Goal: Task Accomplishment & Management: Use online tool/utility

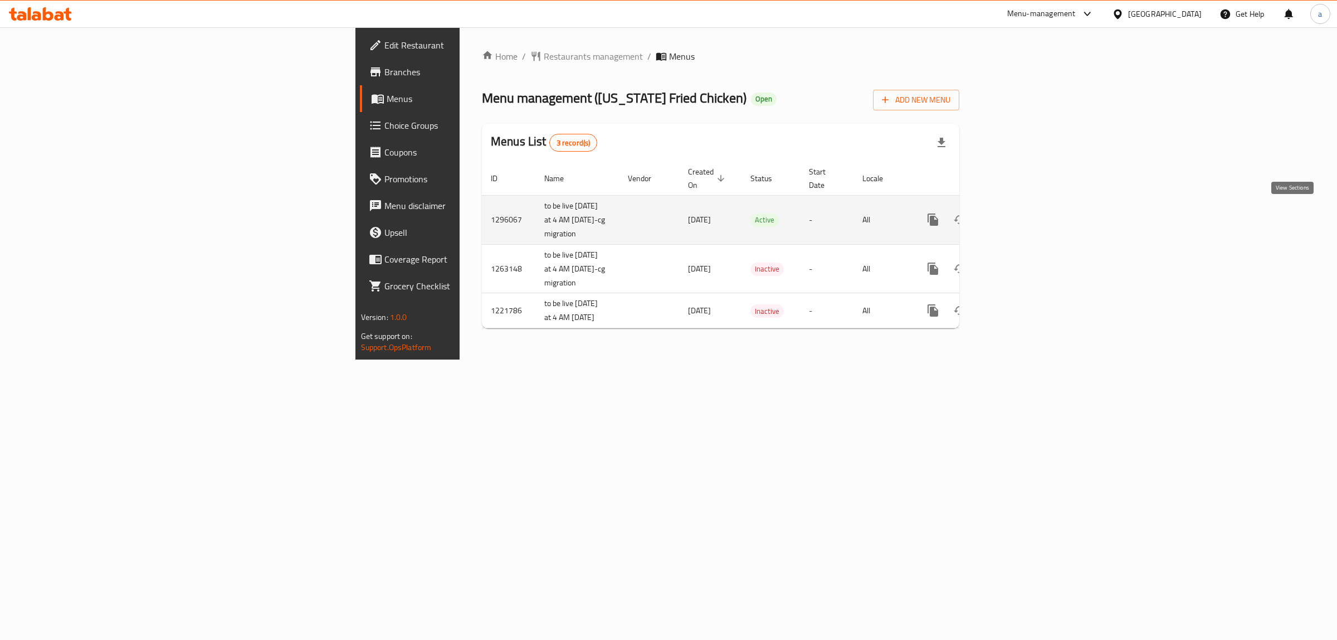
click at [1027, 215] on link "enhanced table" at bounding box center [1013, 219] width 27 height 27
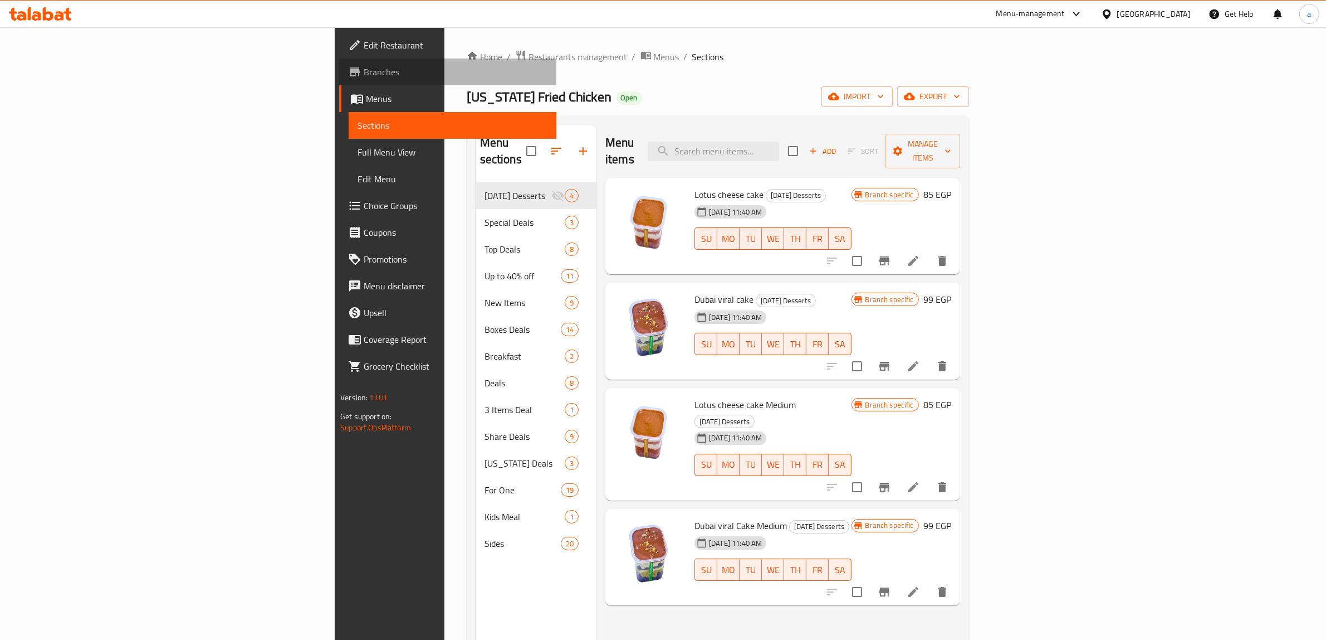
click at [364, 77] on span "Branches" at bounding box center [456, 71] width 184 height 13
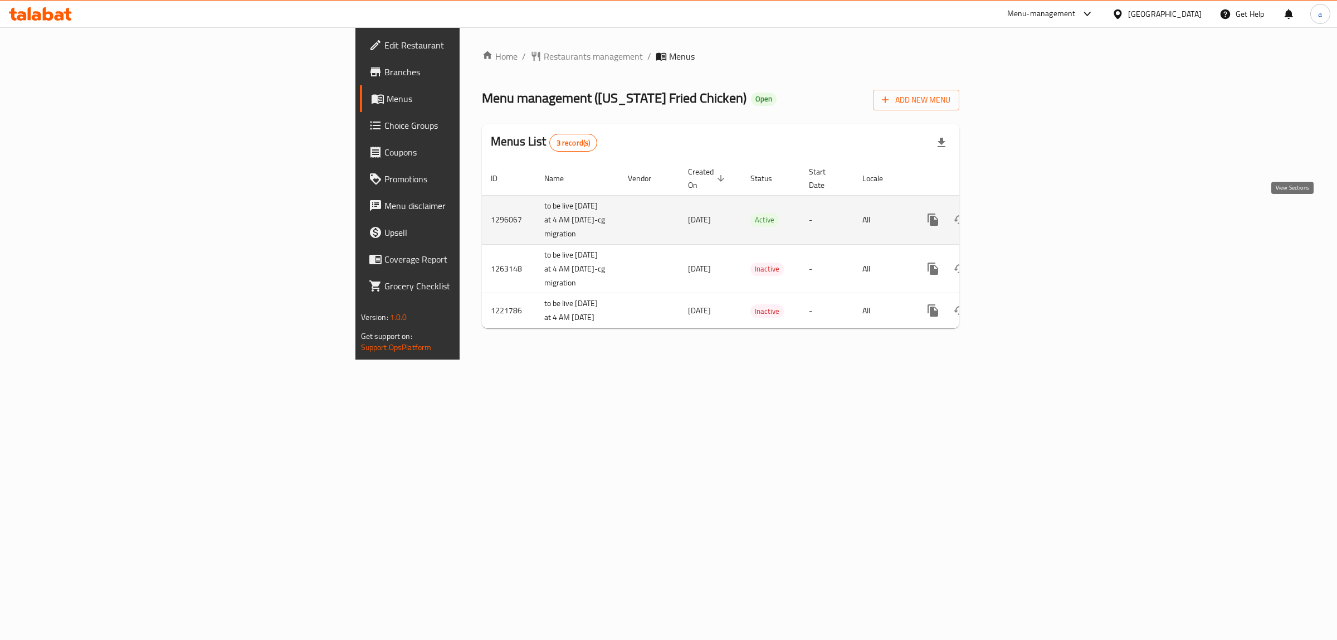
click at [1020, 213] on icon "enhanced table" at bounding box center [1013, 219] width 13 height 13
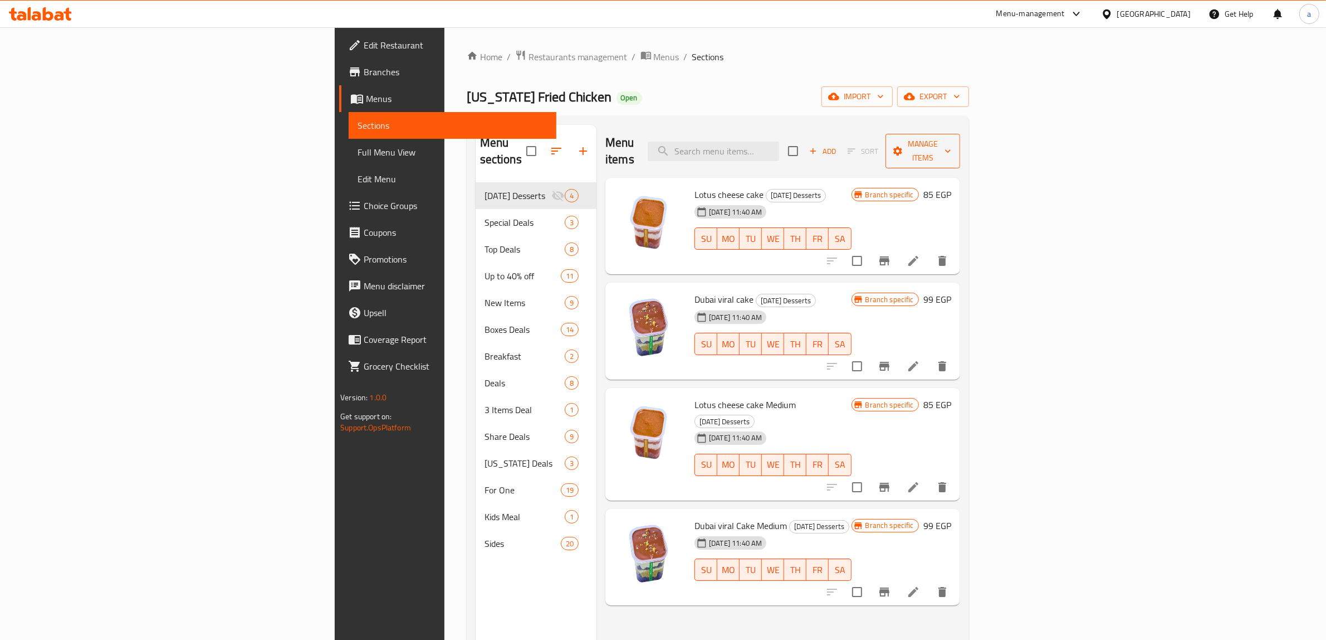
click at [952, 143] on span "Manage items" at bounding box center [923, 151] width 57 height 28
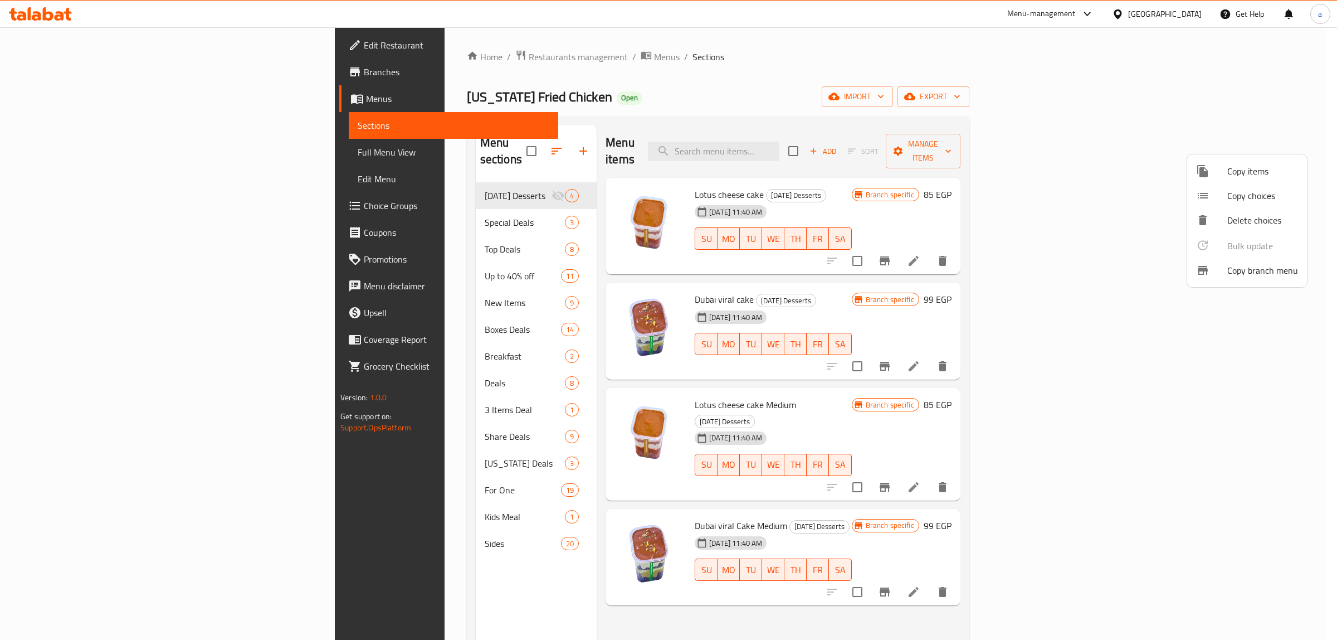
click at [1223, 260] on li "Copy branch menu" at bounding box center [1247, 270] width 120 height 25
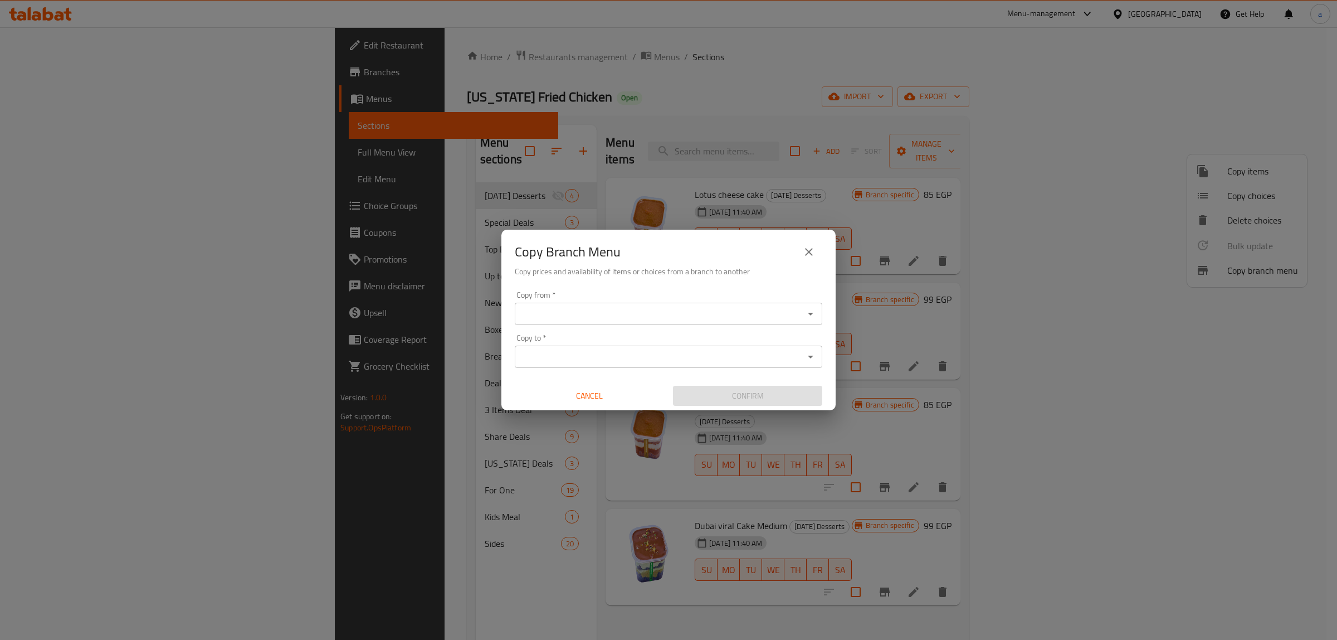
click at [596, 305] on div "Copy from *" at bounding box center [669, 314] width 308 height 22
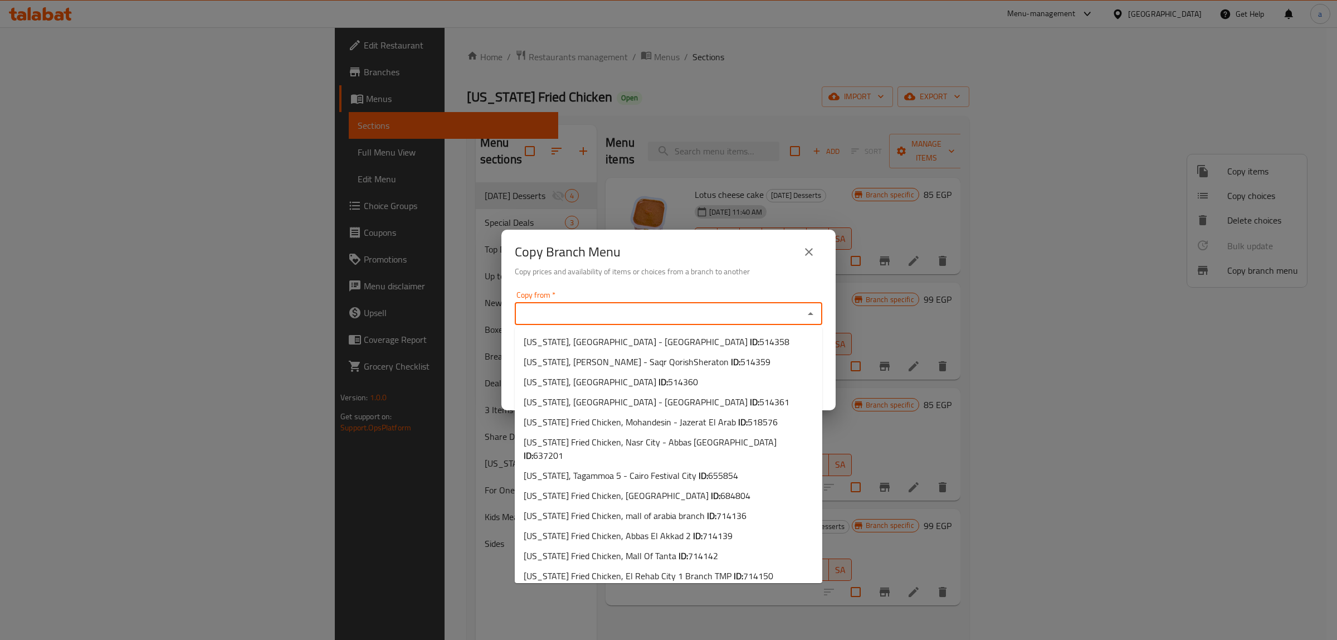
drag, startPoint x: 792, startPoint y: 308, endPoint x: 823, endPoint y: 318, distance: 32.6
click at [792, 308] on input "Copy from   *" at bounding box center [659, 314] width 282 height 16
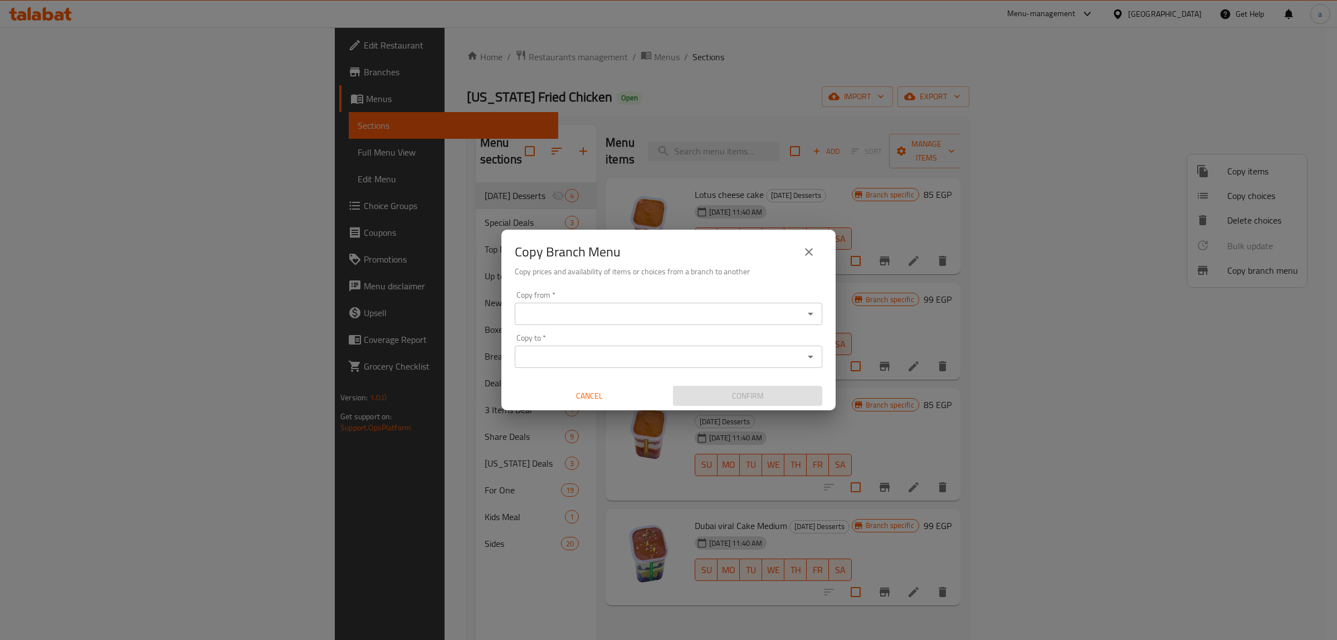
click at [773, 319] on input "Copy from   *" at bounding box center [659, 314] width 282 height 16
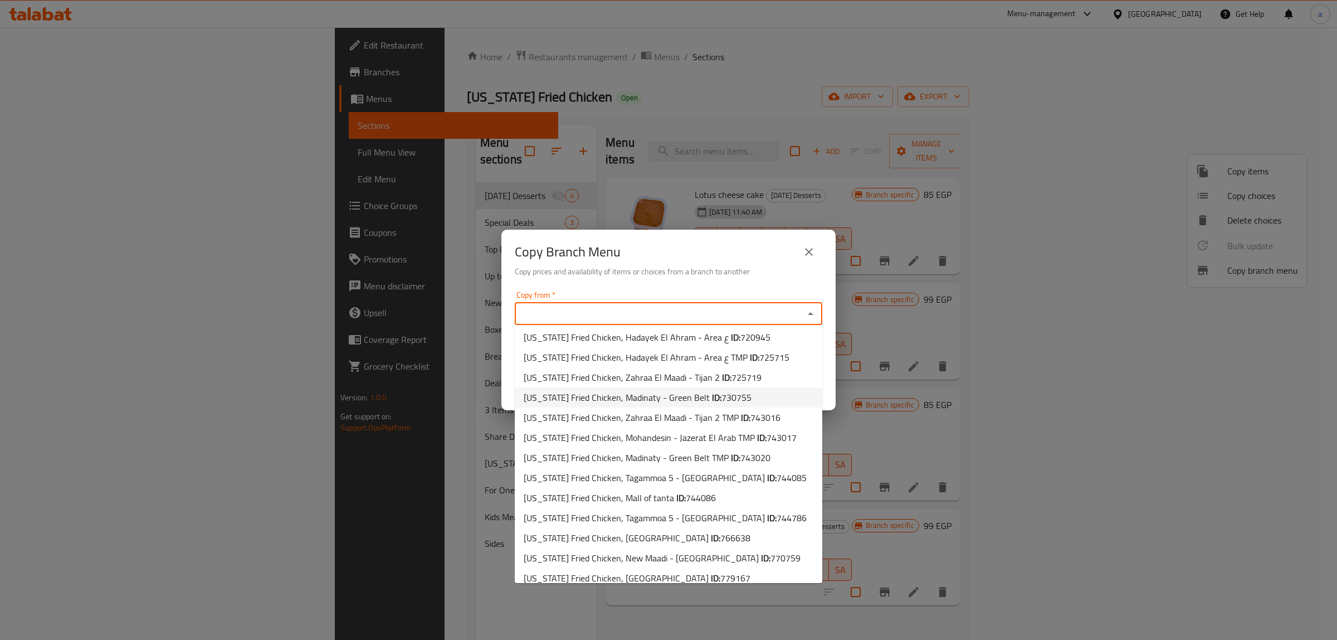
scroll to position [294, 0]
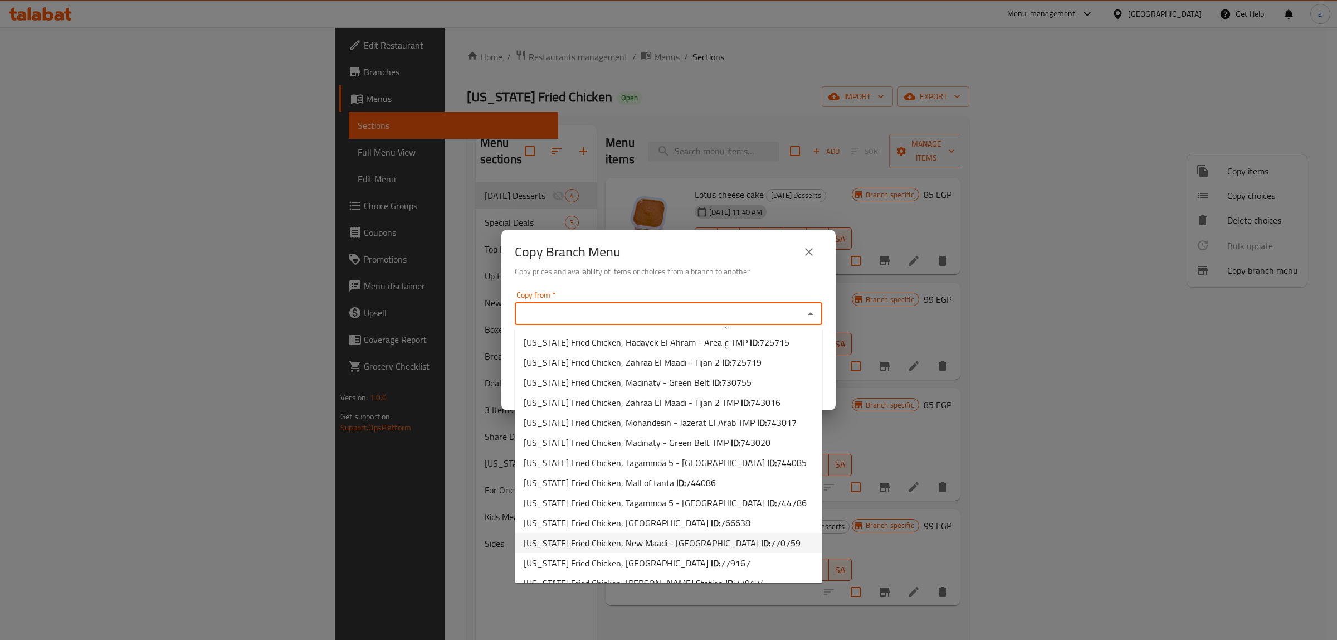
click at [770, 534] on span "770759" at bounding box center [785, 542] width 30 height 17
type input "Kansas Fried Chicken, New Maadi - Palestine Square"
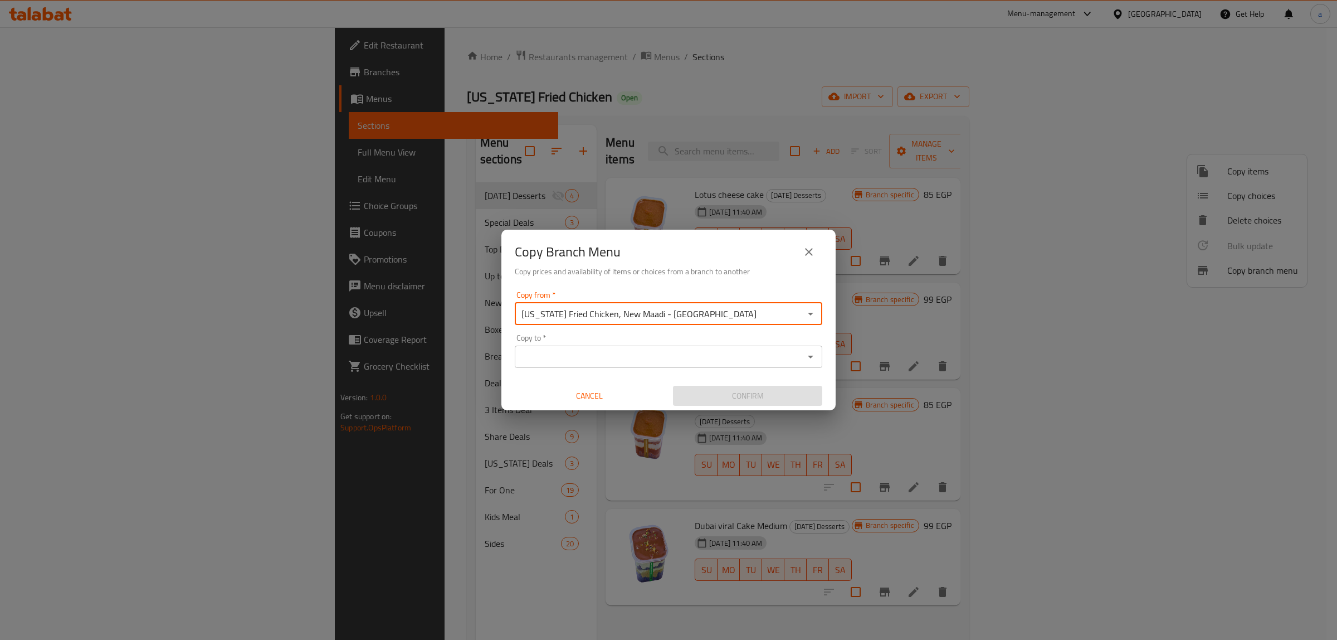
click at [801, 352] on div "Copy to *" at bounding box center [669, 356] width 308 height 22
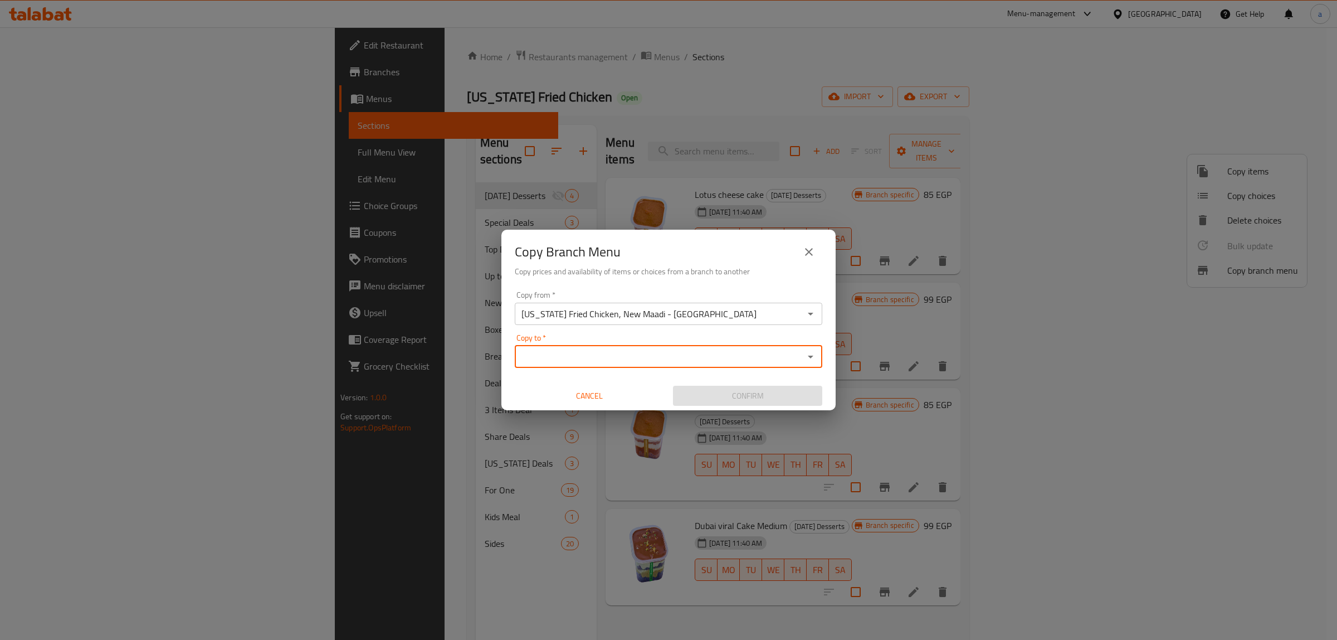
click at [795, 353] on input "Copy to   *" at bounding box center [659, 357] width 282 height 16
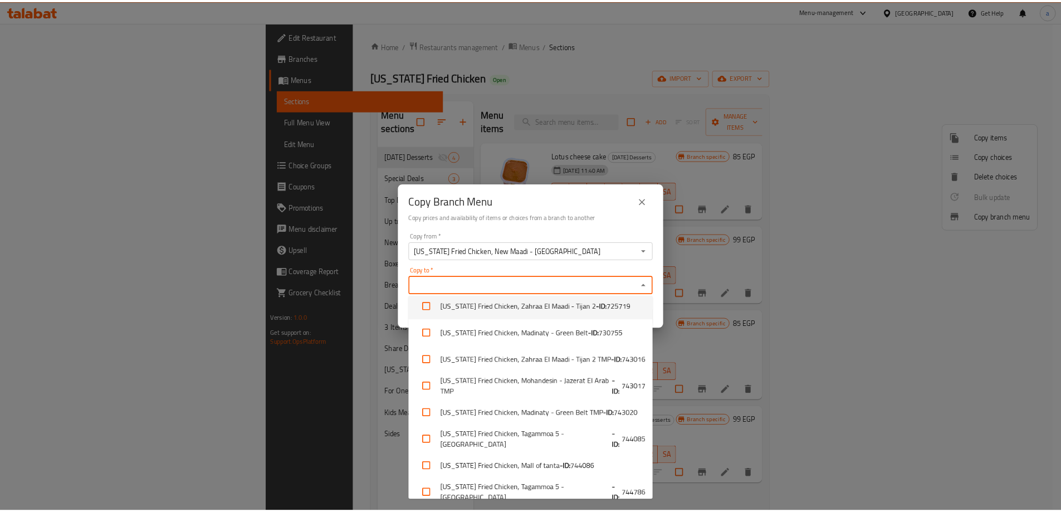
scroll to position [655, 0]
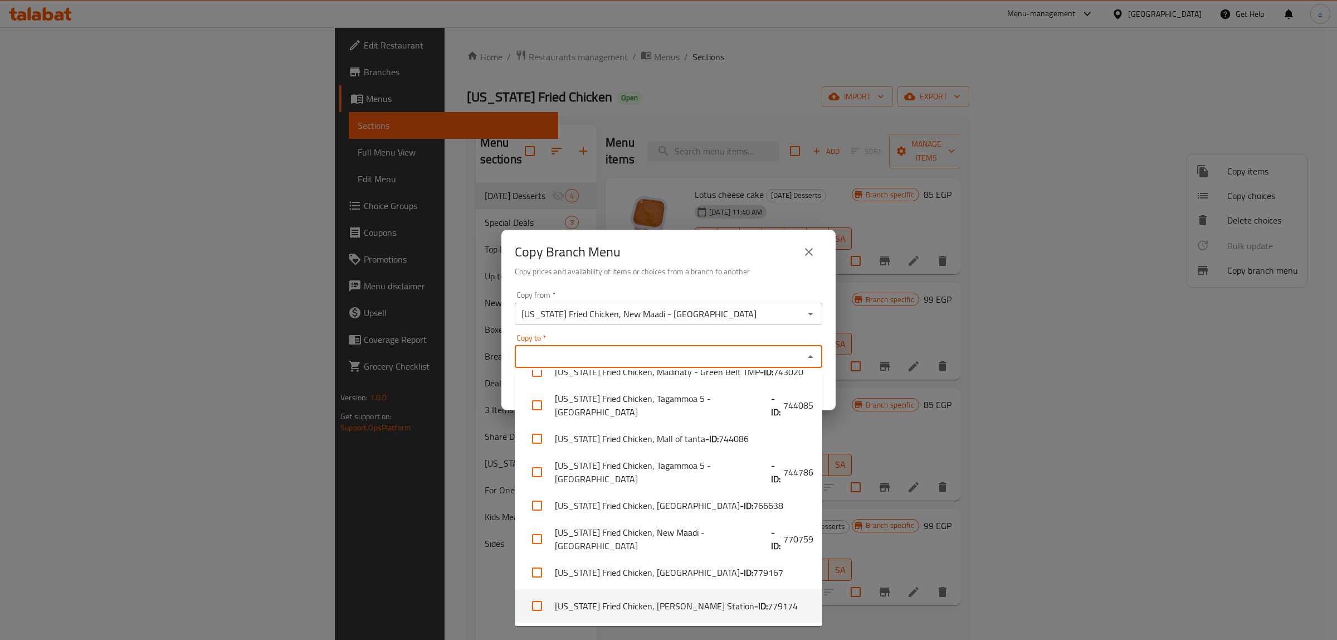
click at [733, 595] on li "Kansas Fried Chicken, Raml Station - ID: 779174" at bounding box center [669, 605] width 308 height 33
checkbox input "true"
click at [742, 341] on div "Copy to   * Kansas Fried Chicken, Raml Station Copy to *" at bounding box center [669, 351] width 308 height 34
click at [761, 334] on div "Copy to   * Kansas Fried Chicken, Raml Station Copy to *" at bounding box center [669, 351] width 308 height 34
click at [760, 285] on div "Copy Branch Menu Copy prices and availability of items or choices from a branch…" at bounding box center [668, 258] width 334 height 57
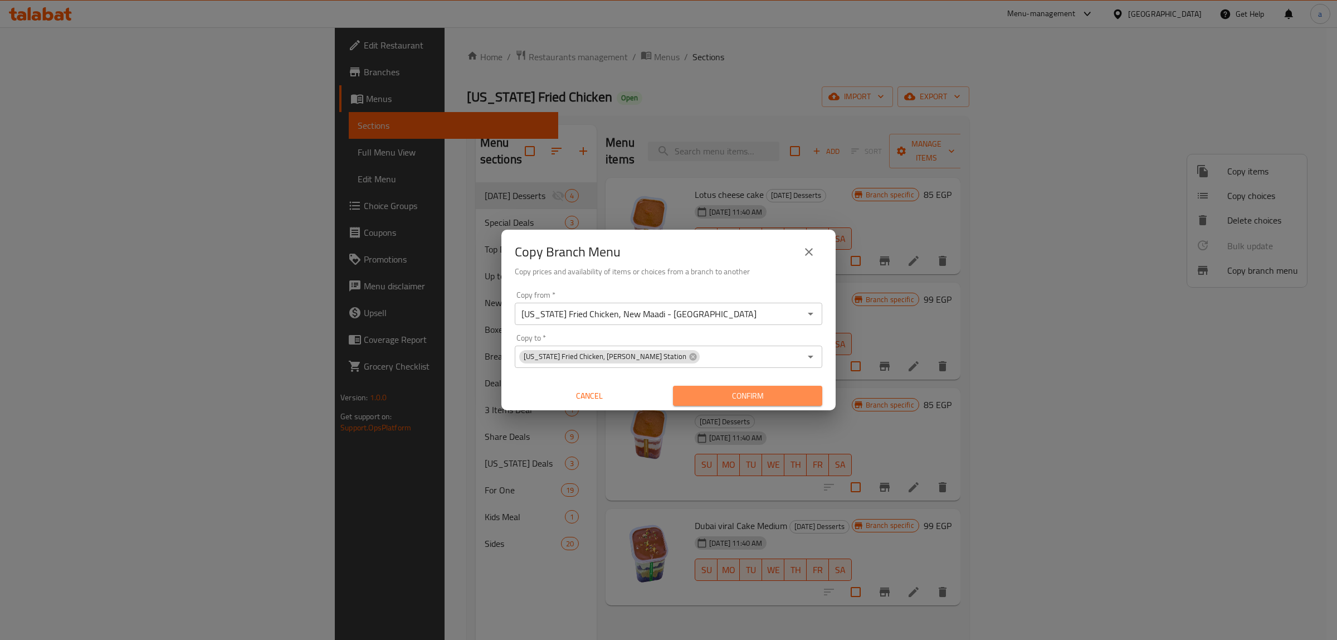
click at [758, 399] on span "Confirm" at bounding box center [747, 396] width 131 height 14
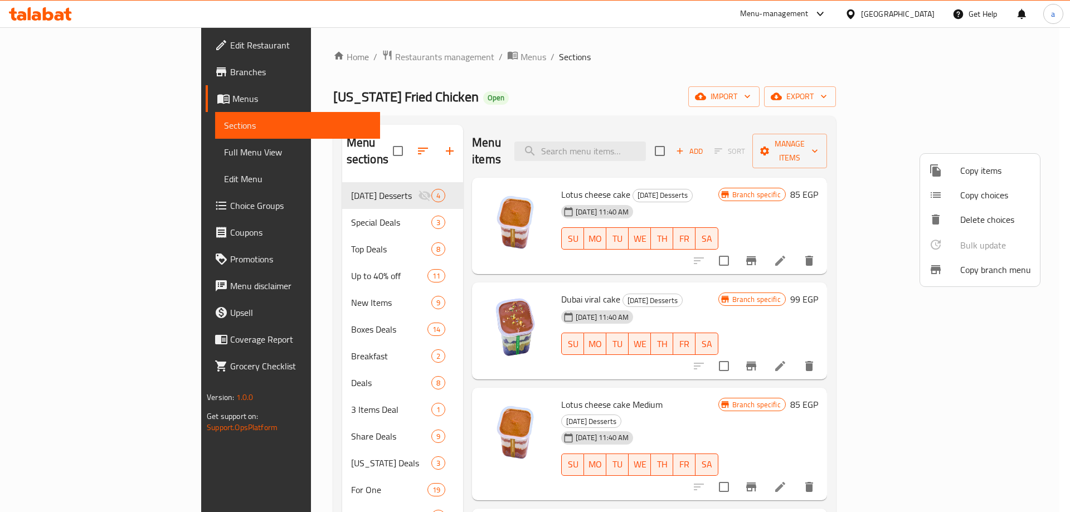
click at [521, 100] on div at bounding box center [535, 256] width 1070 height 512
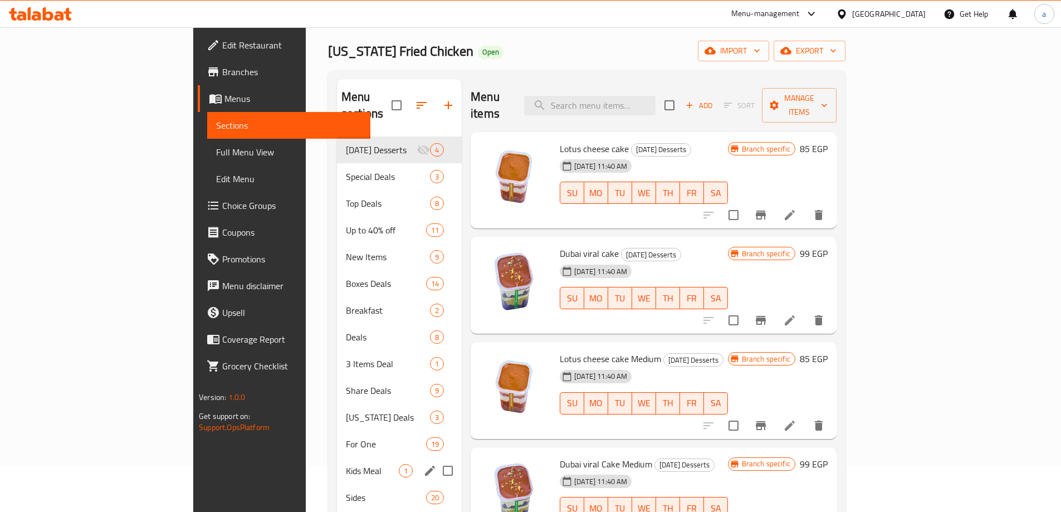
scroll to position [45, 0]
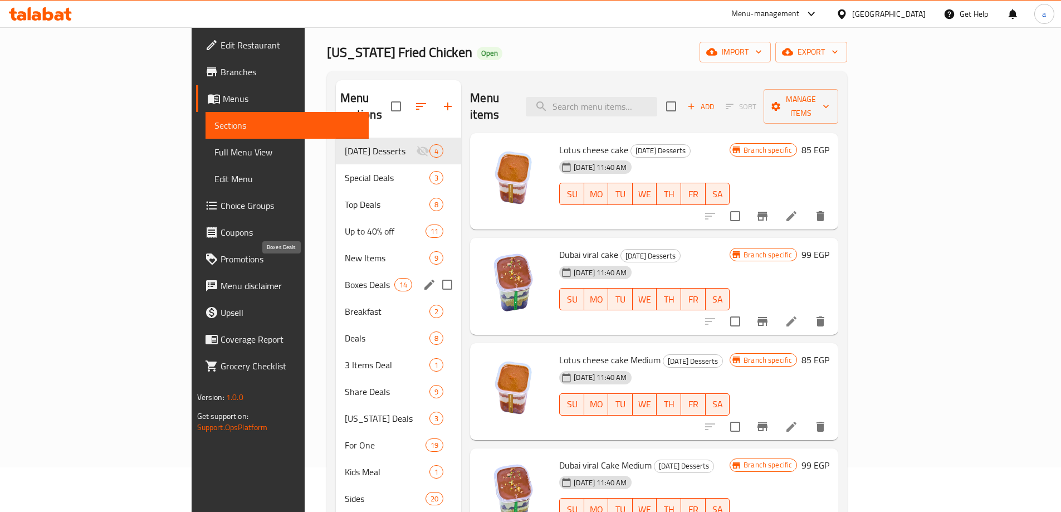
click at [345, 278] on span "Boxes Deals" at bounding box center [370, 284] width 50 height 13
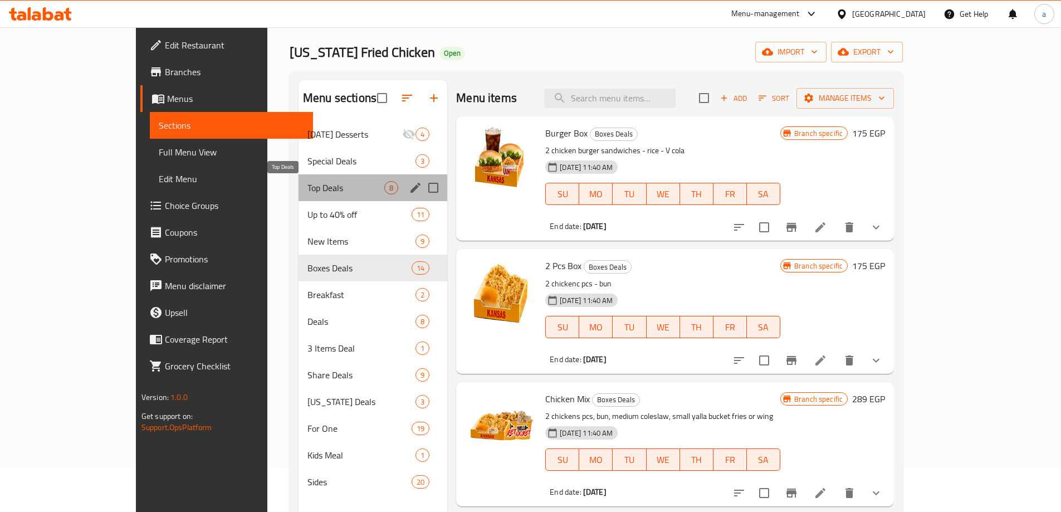
click at [308, 192] on span "Top Deals" at bounding box center [346, 187] width 77 height 13
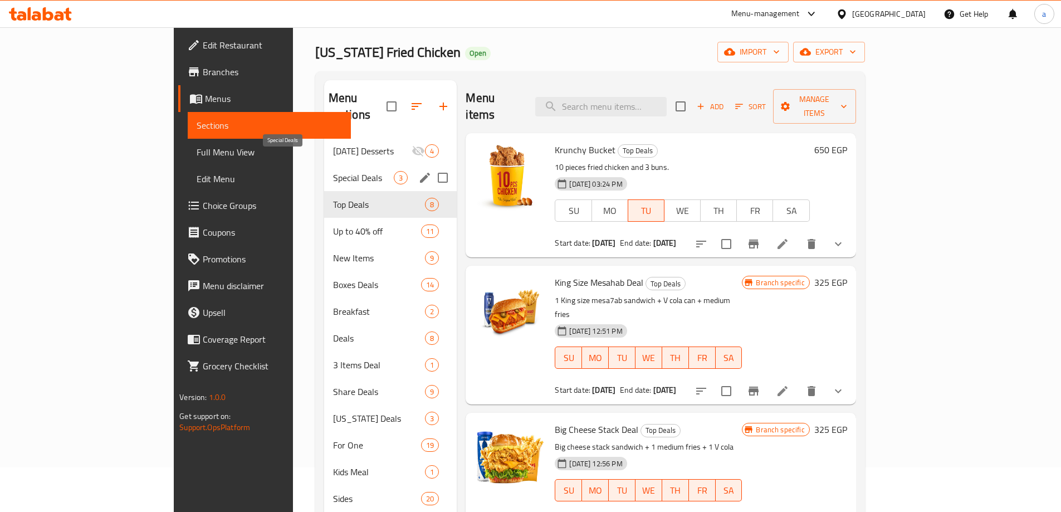
click at [333, 171] on span "Special Deals" at bounding box center [363, 177] width 61 height 13
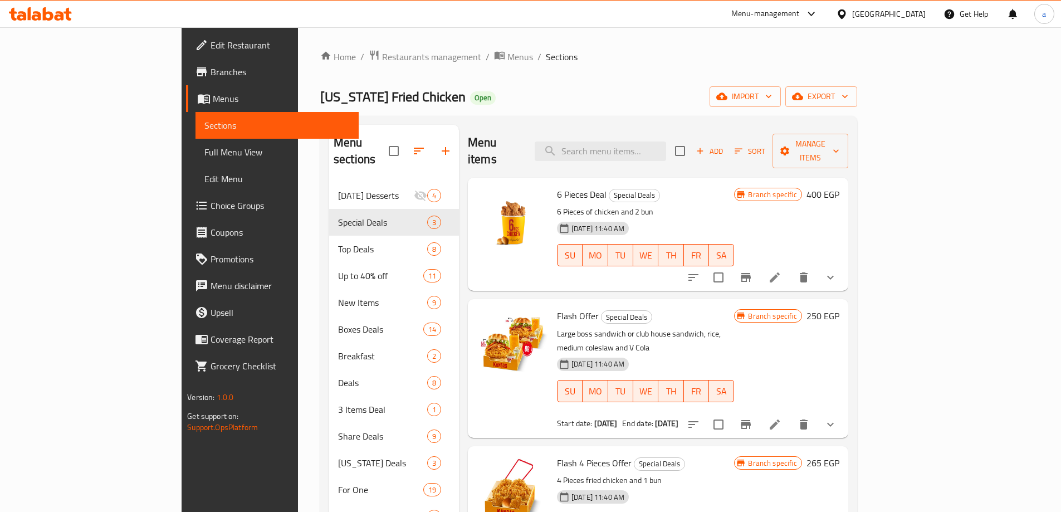
click at [211, 75] on span "Branches" at bounding box center [280, 71] width 139 height 13
